Goal: Task Accomplishment & Management: Use online tool/utility

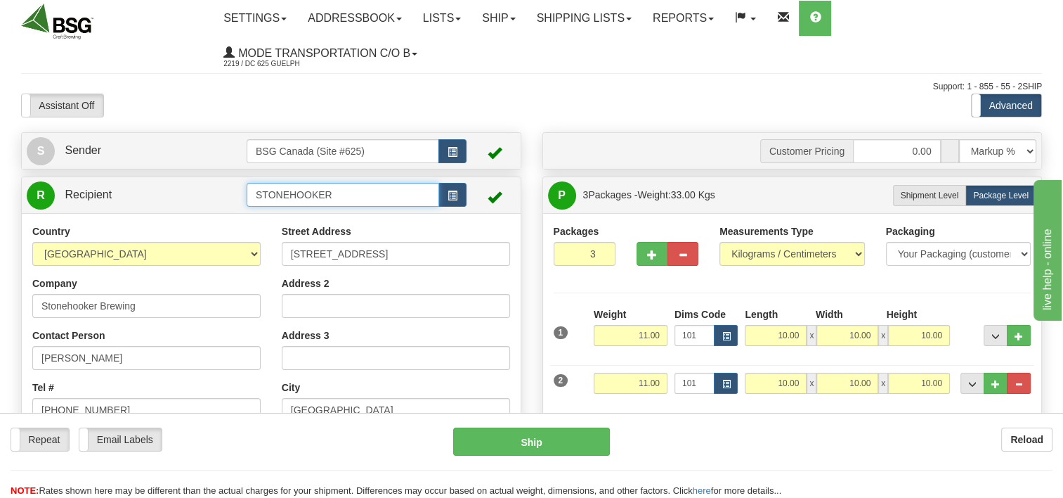
drag, startPoint x: 386, startPoint y: 199, endPoint x: 207, endPoint y: 195, distance: 179.2
click at [221, 202] on tr "R Recipient STONEHOOKER" at bounding box center [271, 195] width 489 height 29
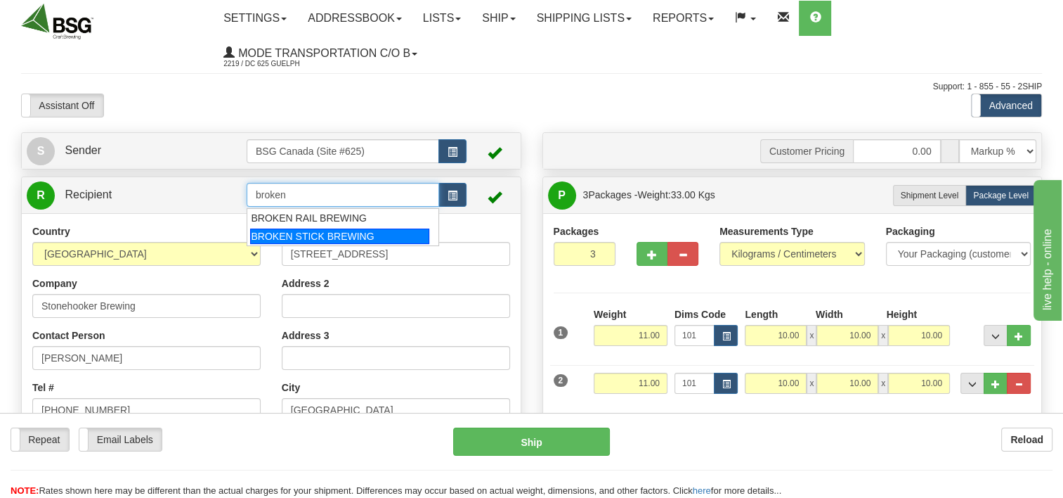
click at [342, 239] on div "BROKEN STICK BREWING" at bounding box center [339, 235] width 179 height 15
type input "BROKEN STICK BREWING"
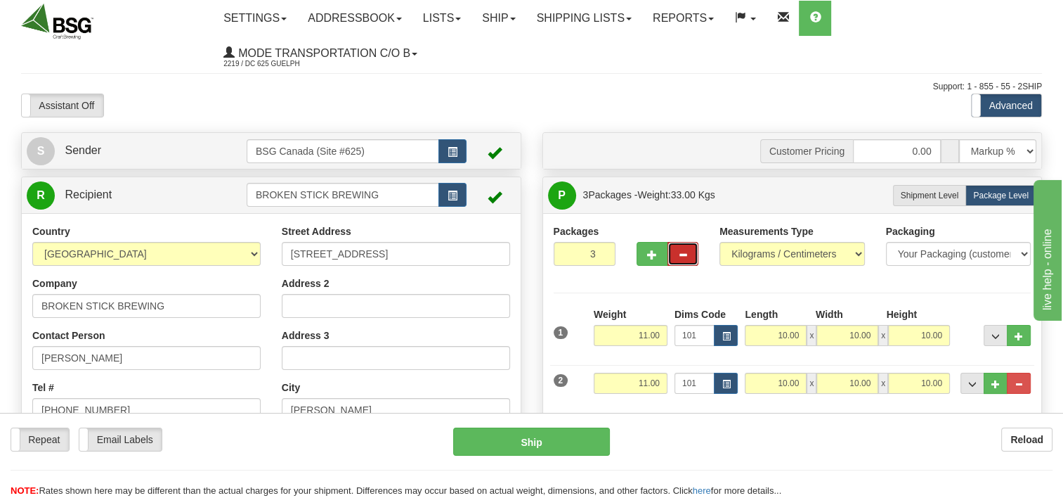
click at [683, 242] on button "button" at bounding box center [683, 254] width 31 height 24
click at [683, 250] on span "button" at bounding box center [683, 254] width 10 height 9
type input "1"
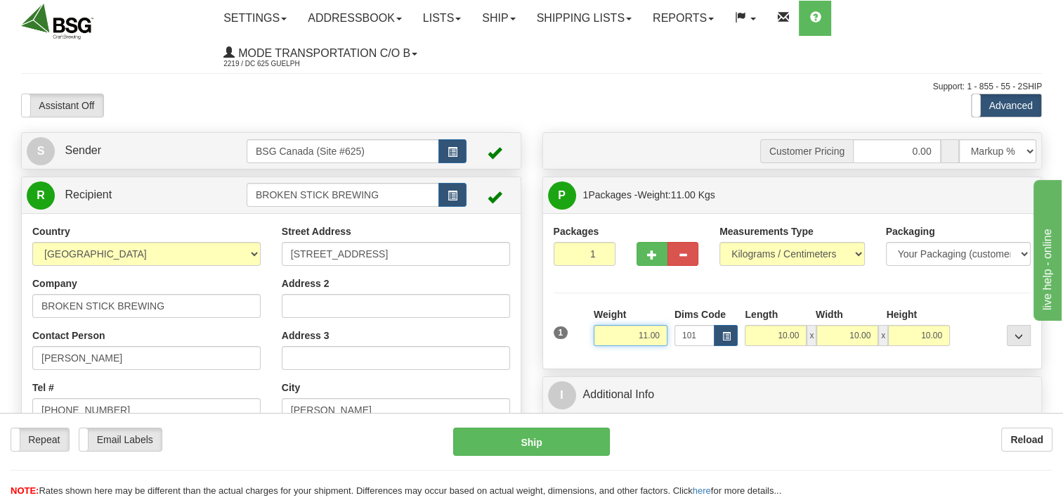
drag, startPoint x: 637, startPoint y: 329, endPoint x: 721, endPoint y: 318, distance: 84.3
click at [720, 319] on div "1 Weight 11.00 Dims Code 101" at bounding box center [792, 332] width 485 height 50
type input "12.00"
click at [696, 290] on div "Packages 1 1 Measurements Type" at bounding box center [793, 291] width 478 height 134
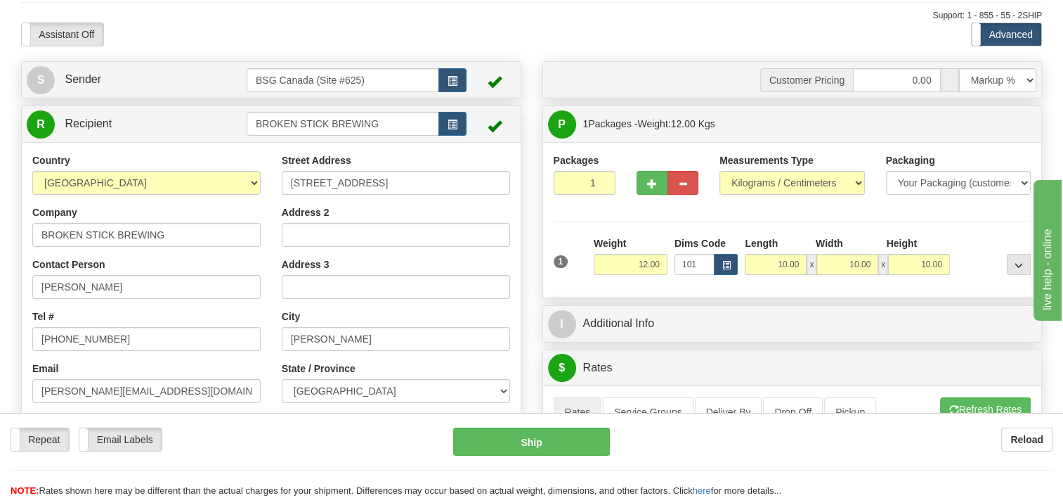
scroll to position [70, 0]
